Goal: Navigation & Orientation: Find specific page/section

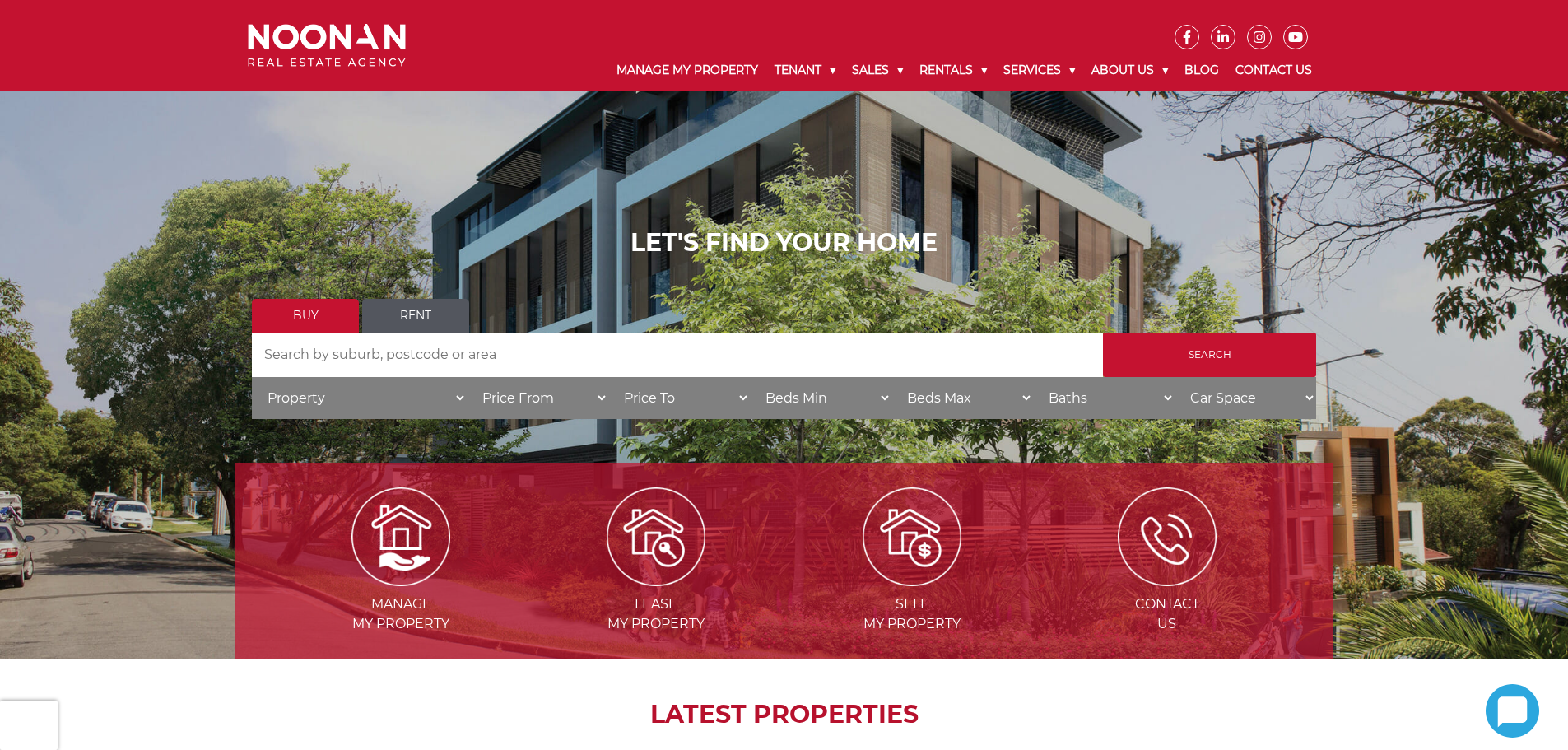
click at [481, 132] on div "LET'S FIND YOUR HOME Buy Rent Search Search by Address House Category Property …" at bounding box center [784, 329] width 1568 height 658
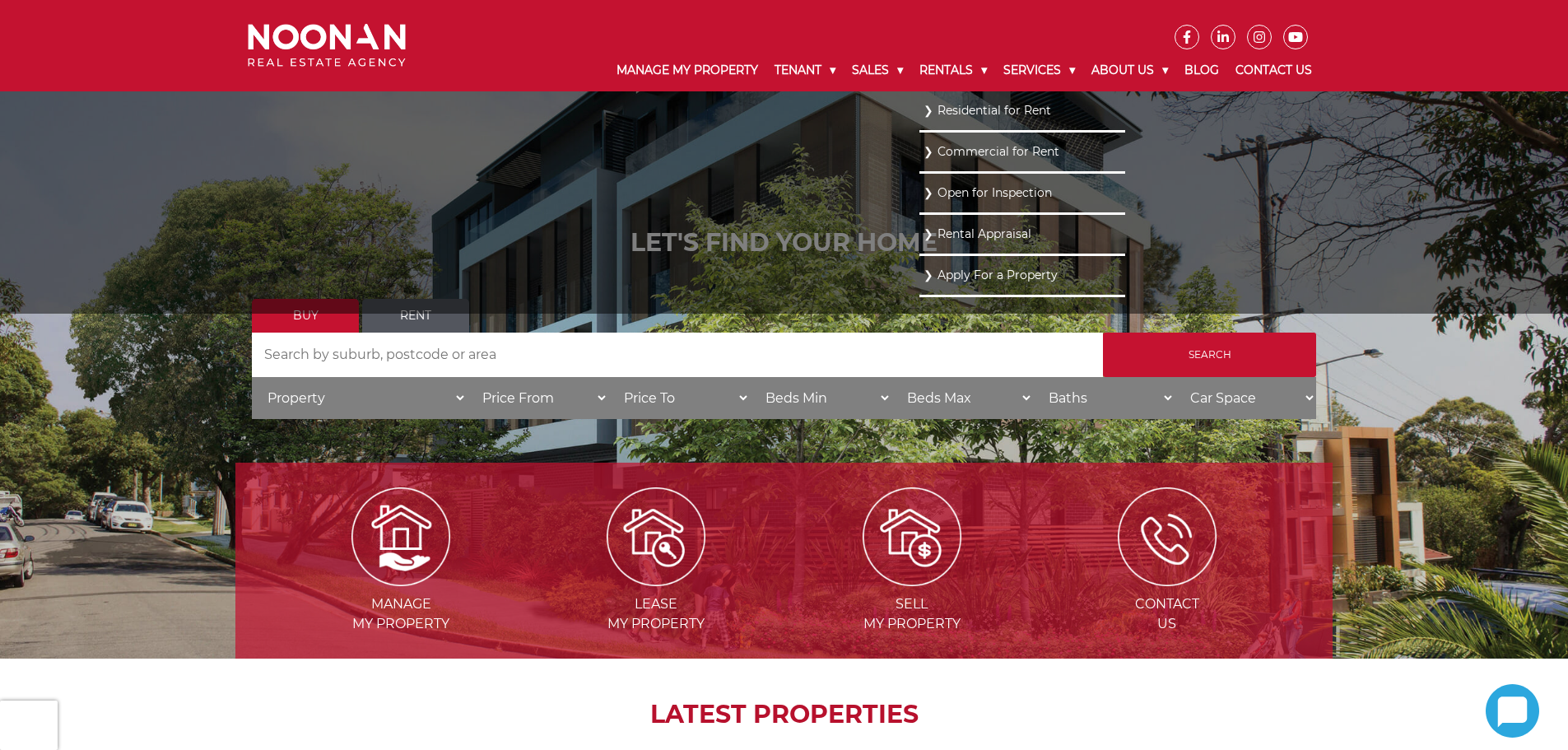
click at [934, 118] on link "Residential for Rent" at bounding box center [1022, 111] width 198 height 22
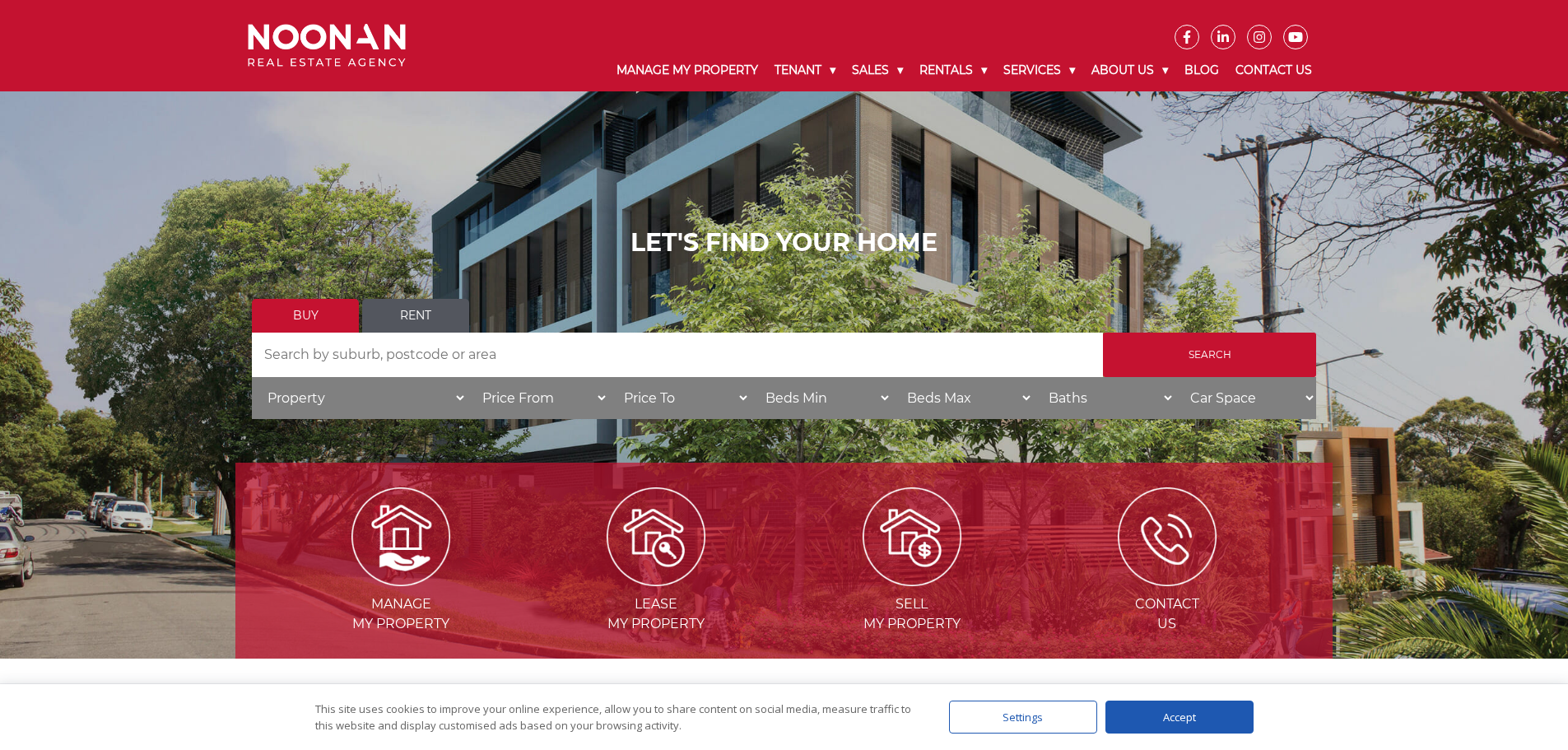
click at [844, 323] on ul "Buy Rent" at bounding box center [784, 316] width 1064 height 34
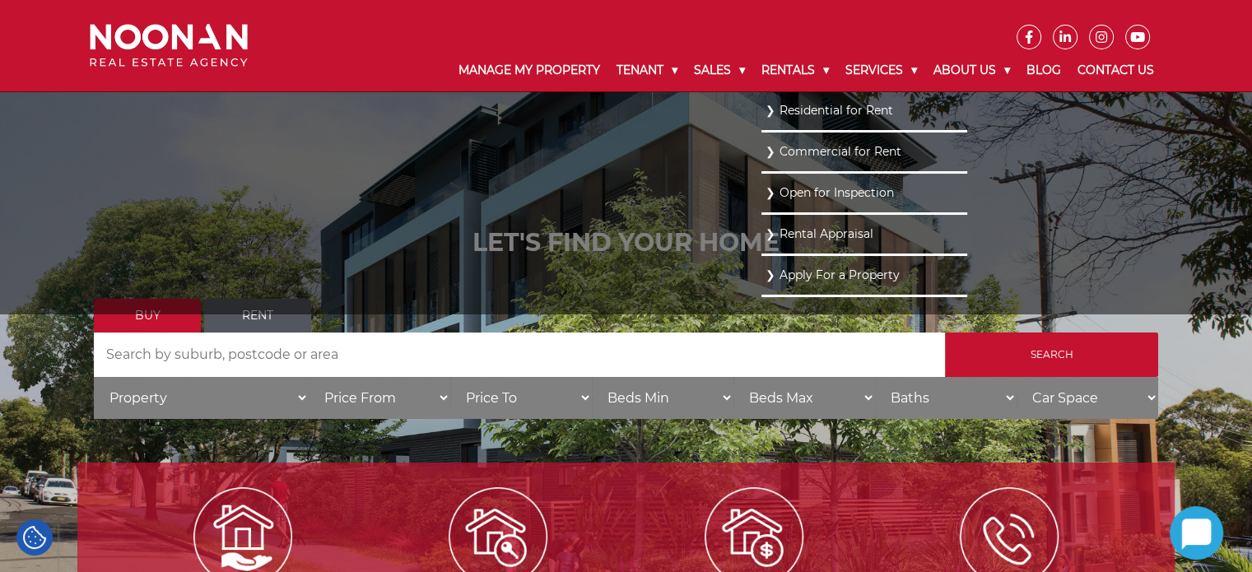
click at [765, 100] on link "Residential for Rent" at bounding box center [864, 111] width 198 height 22
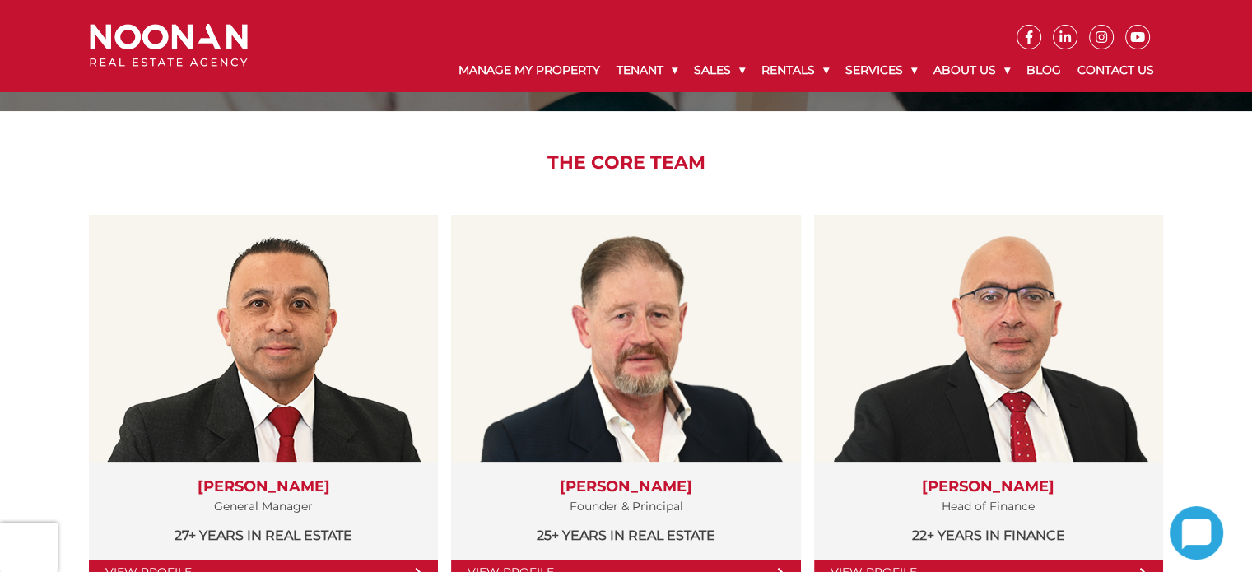
scroll to position [247, 0]
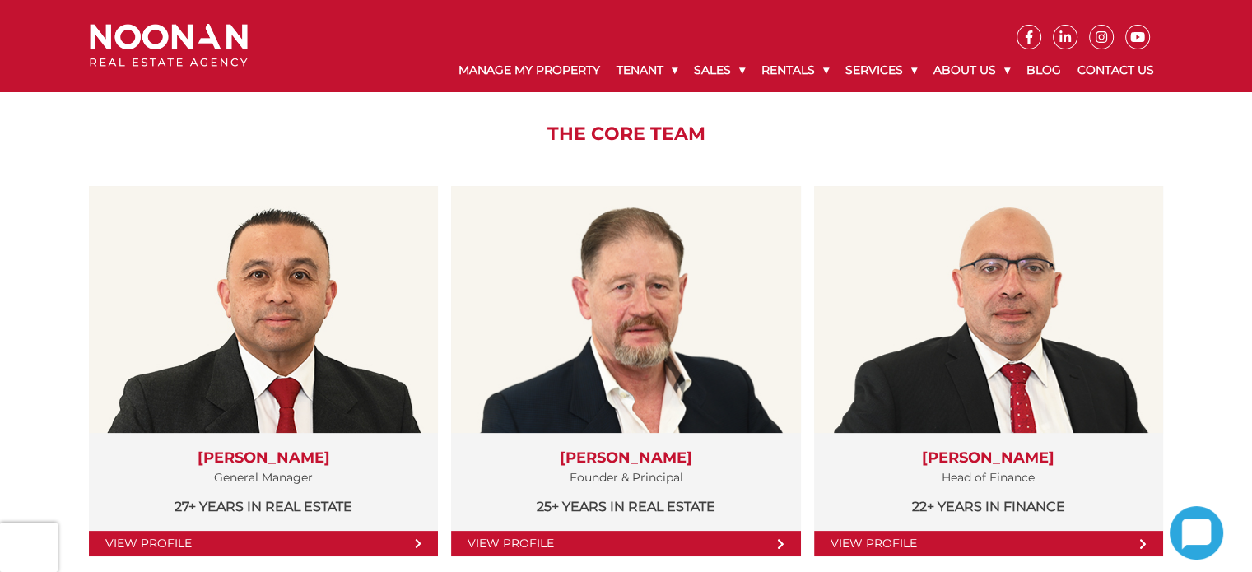
click at [188, 42] on img at bounding box center [169, 46] width 158 height 44
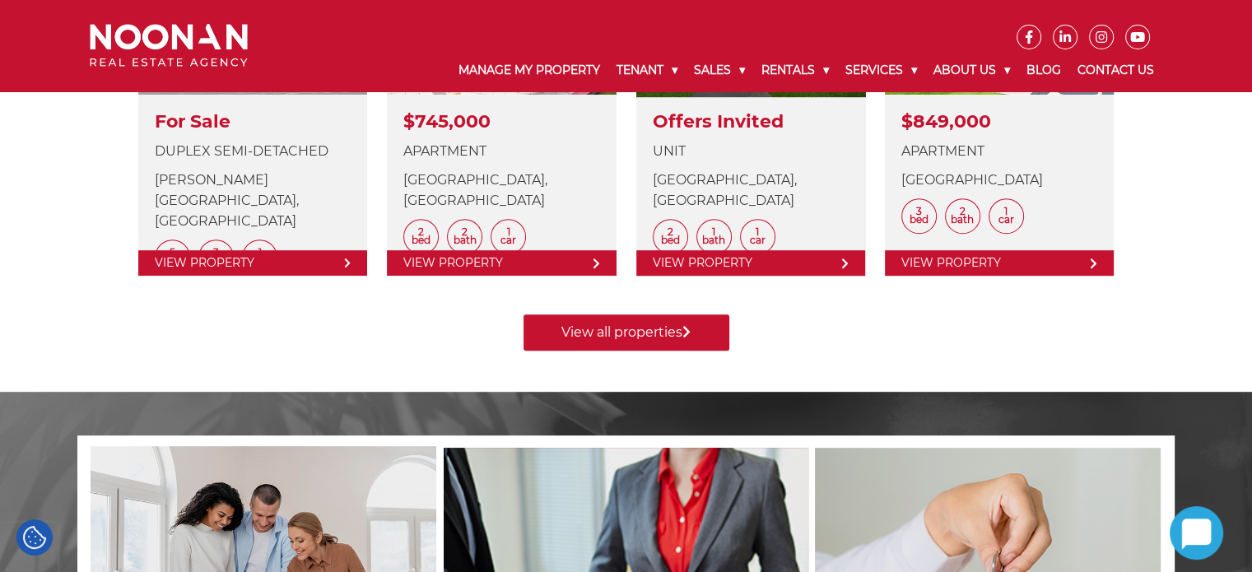
scroll to position [704, 0]
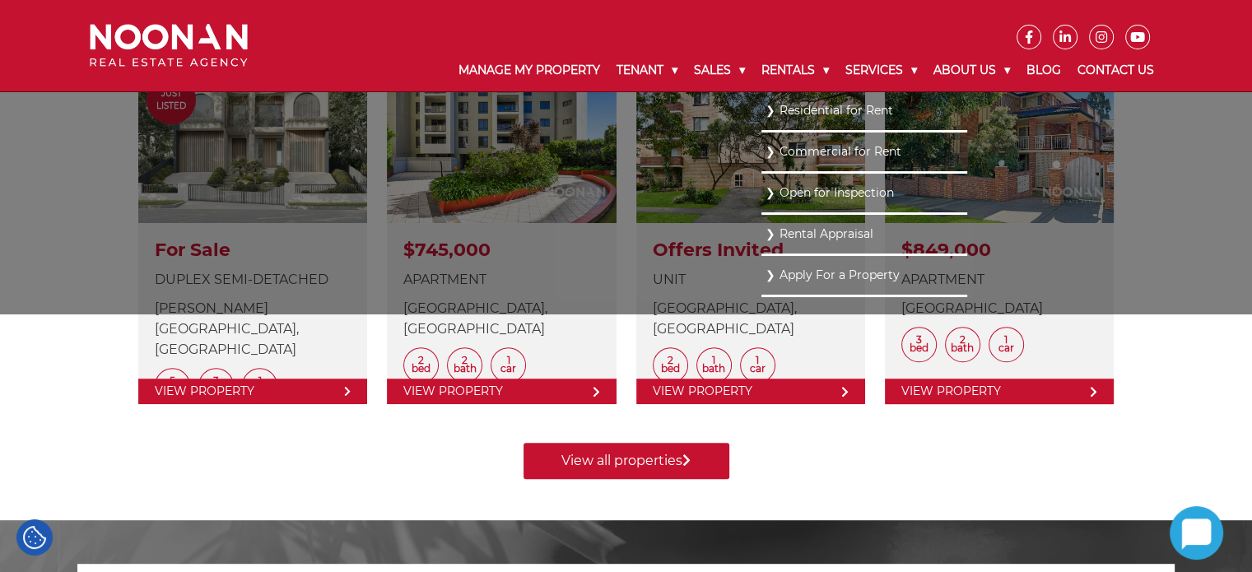
click at [777, 112] on link "Residential for Rent" at bounding box center [864, 111] width 198 height 22
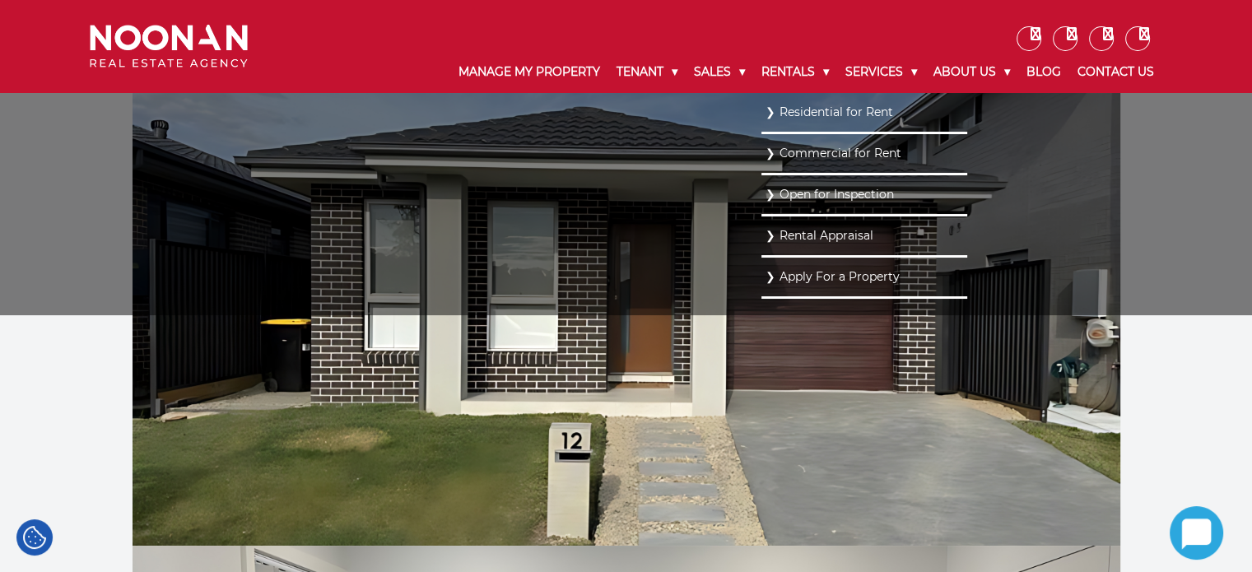
click at [796, 121] on link "Residential for Rent" at bounding box center [864, 112] width 198 height 22
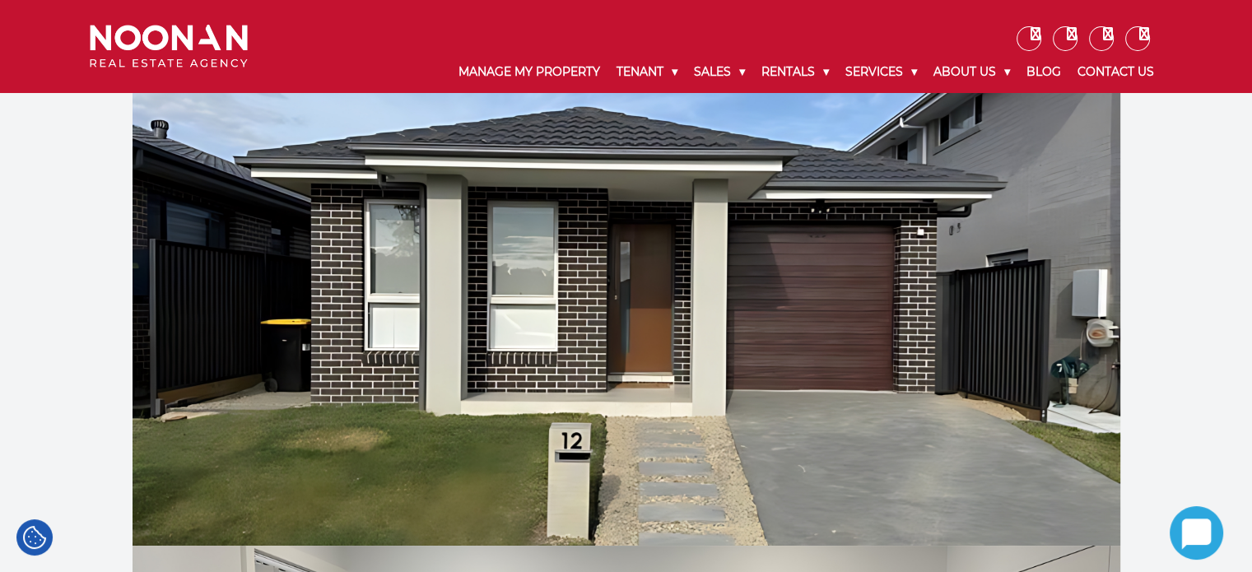
click at [130, 26] on img at bounding box center [169, 47] width 158 height 44
